Goal: Check status: Check status

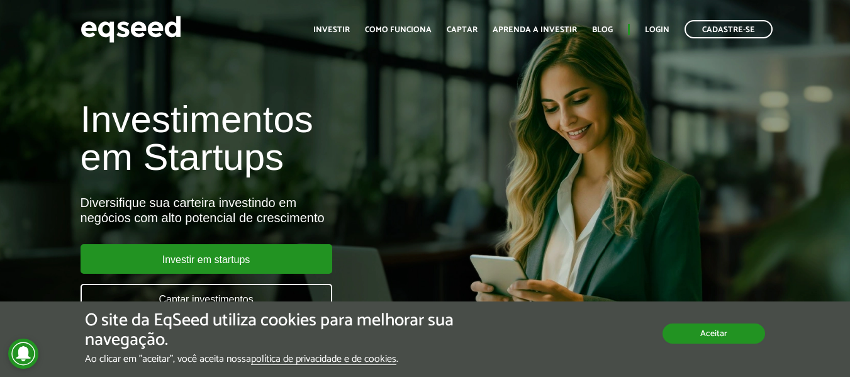
click at [721, 342] on button "Aceitar" at bounding box center [714, 334] width 103 height 20
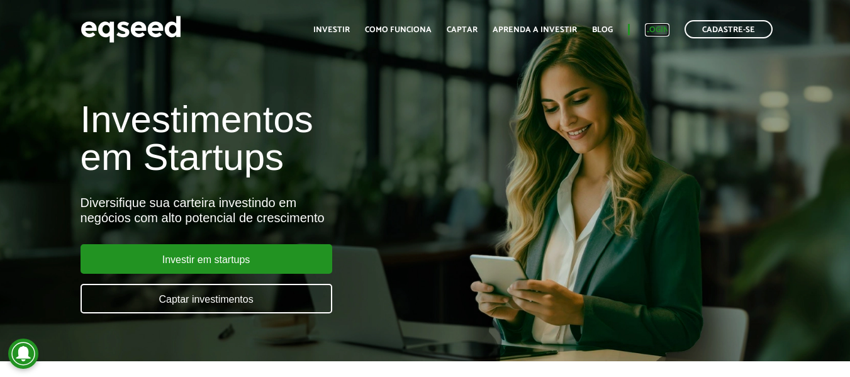
click at [663, 27] on link "Login" at bounding box center [657, 30] width 25 height 8
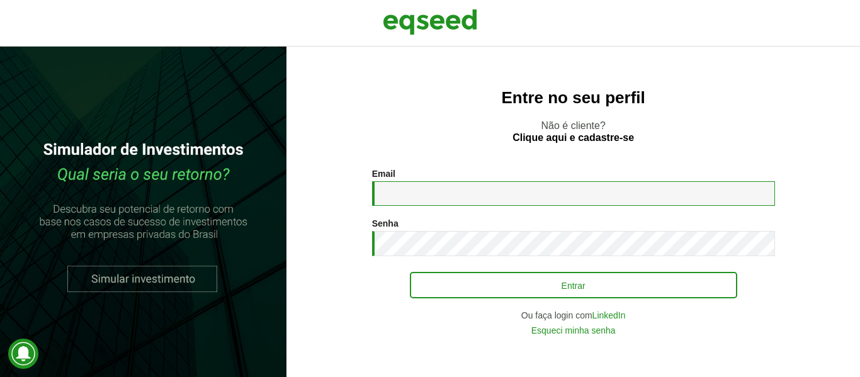
type input "**********"
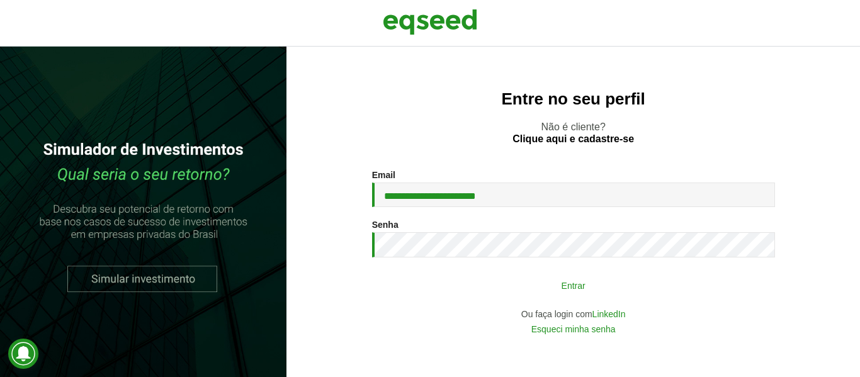
click at [572, 288] on button "Entrar" at bounding box center [573, 285] width 327 height 24
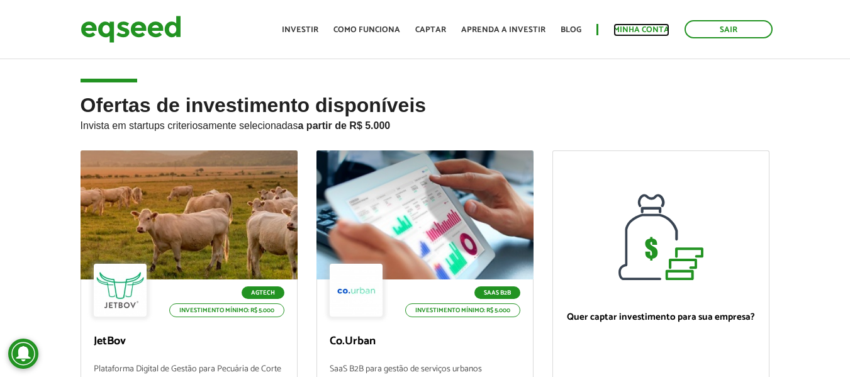
click at [636, 28] on link "Minha conta" at bounding box center [642, 30] width 56 height 8
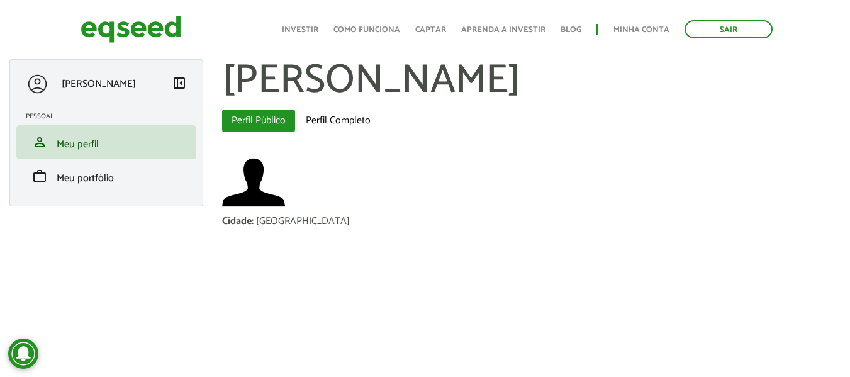
scroll to position [13, 0]
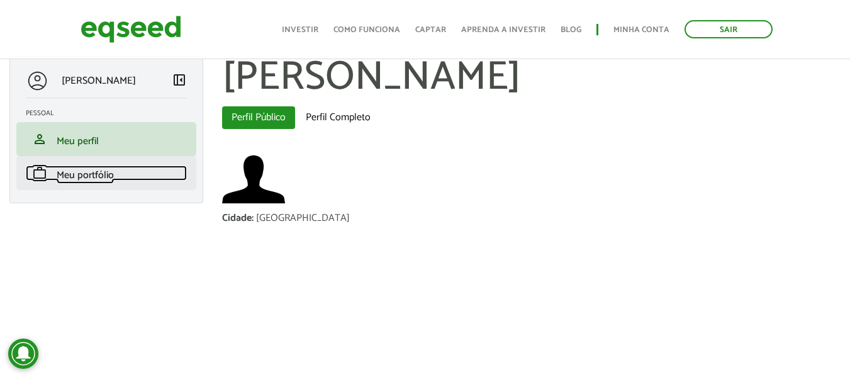
click at [74, 176] on span "Meu portfólio" at bounding box center [85, 175] width 57 height 17
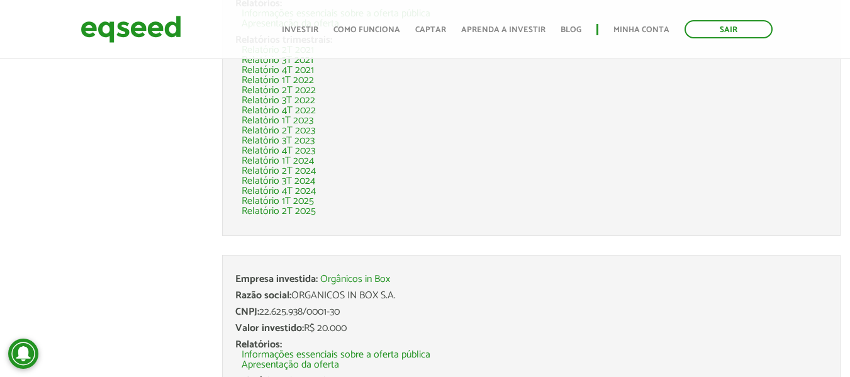
scroll to position [252, 0]
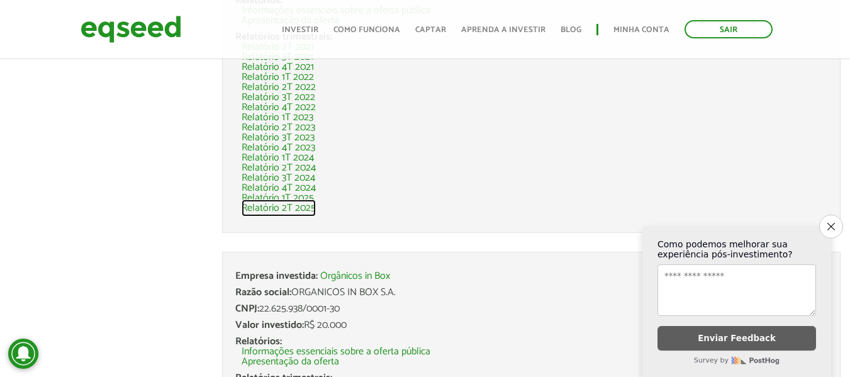
click at [279, 208] on link "Relatório 2T 2025" at bounding box center [279, 208] width 74 height 10
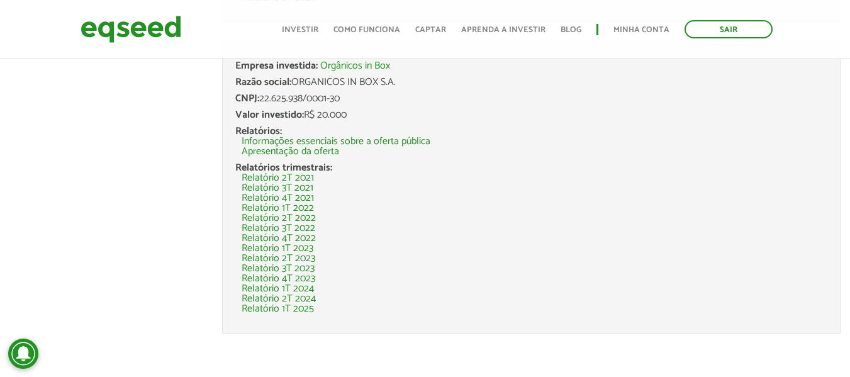
scroll to position [463, 0]
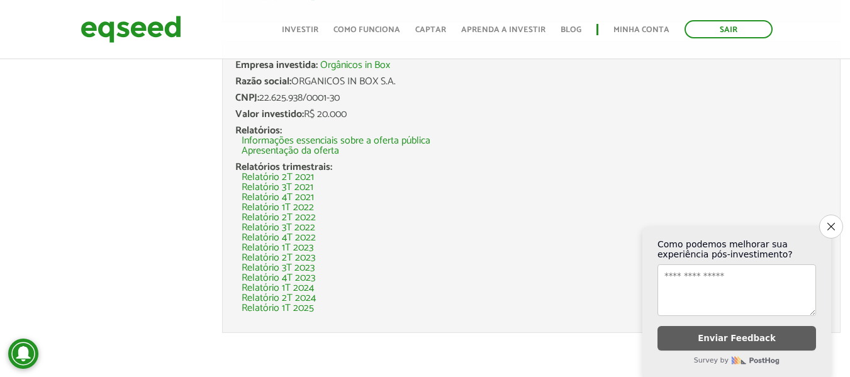
click at [271, 307] on link "Relatório 1T 2025" at bounding box center [278, 308] width 72 height 10
